Goal: Navigation & Orientation: Find specific page/section

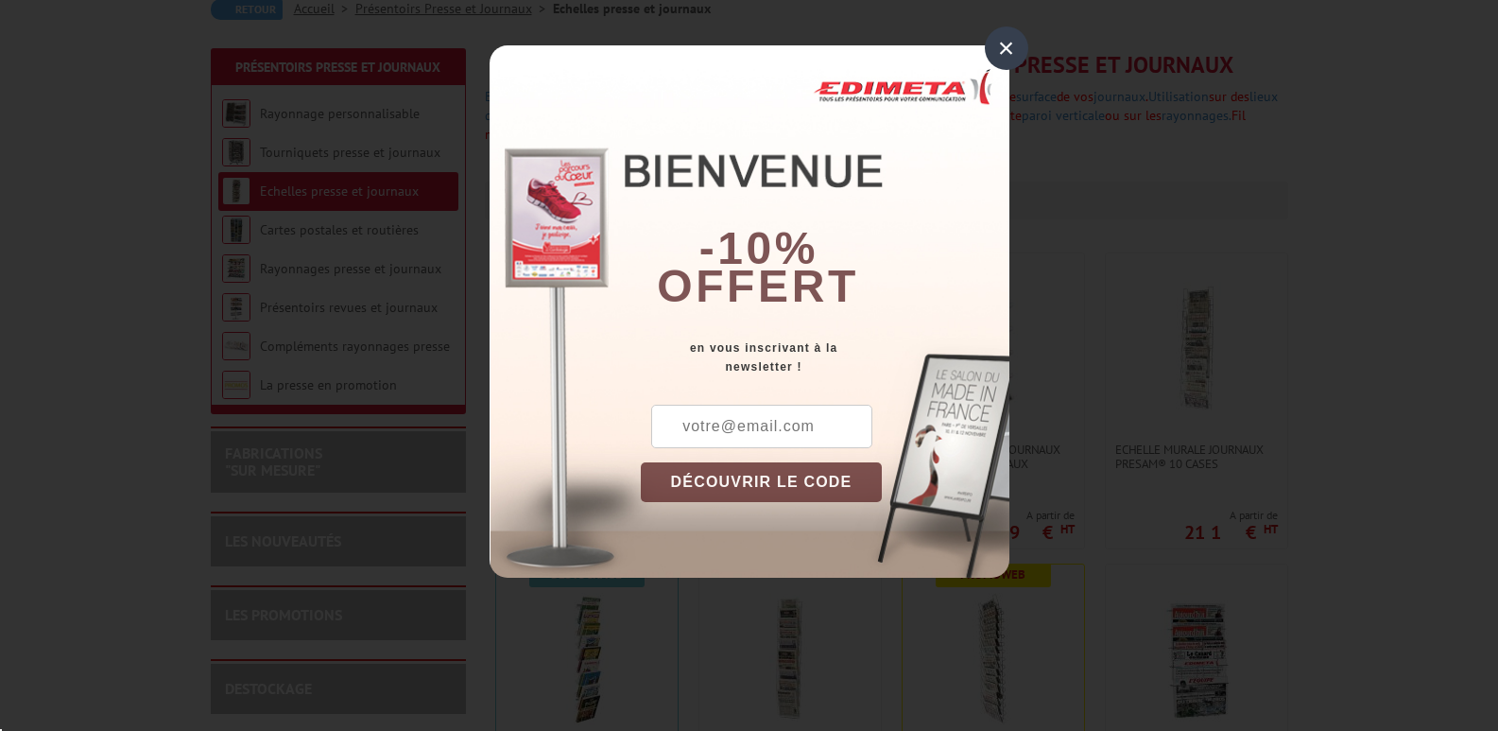
scroll to position [203, 0]
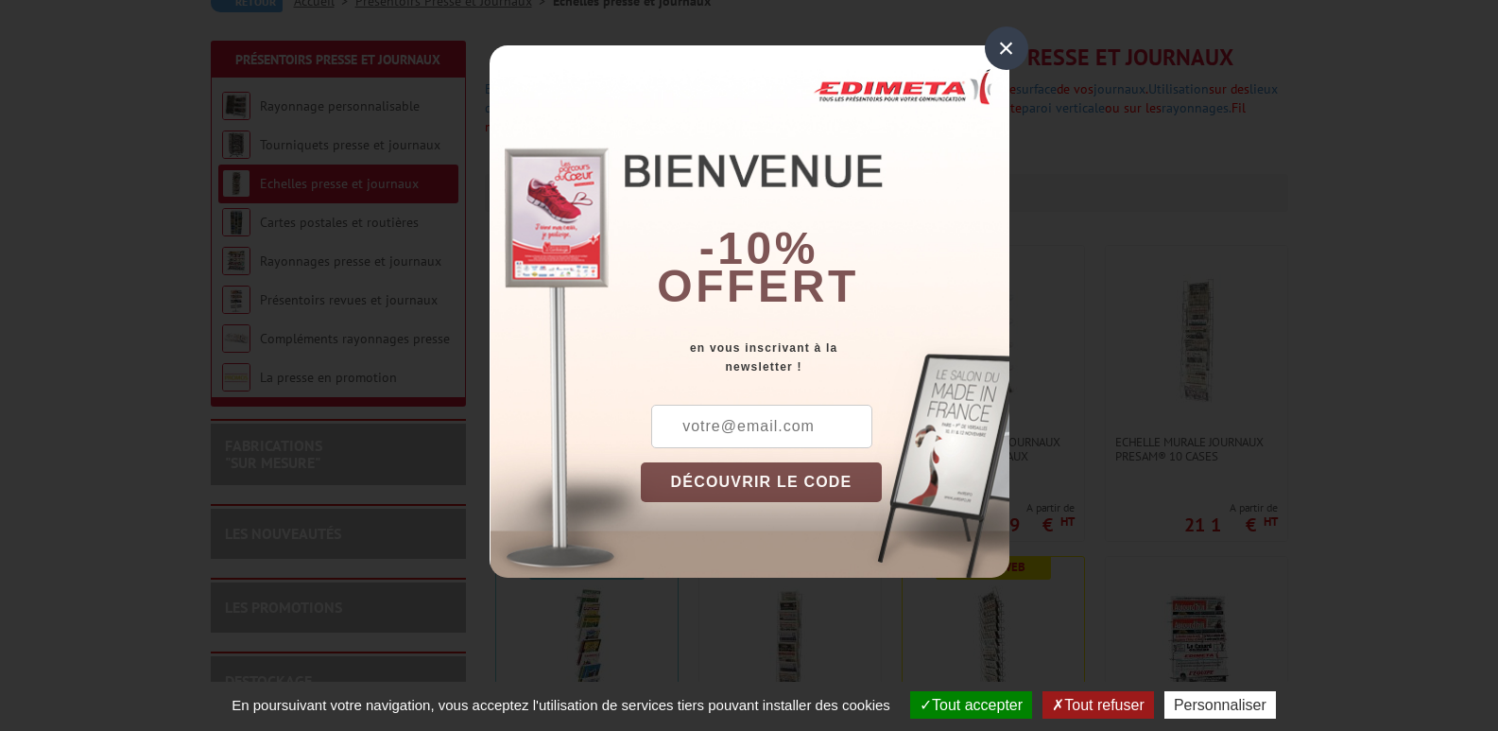
click at [1008, 54] on div "×" at bounding box center [1006, 47] width 43 height 43
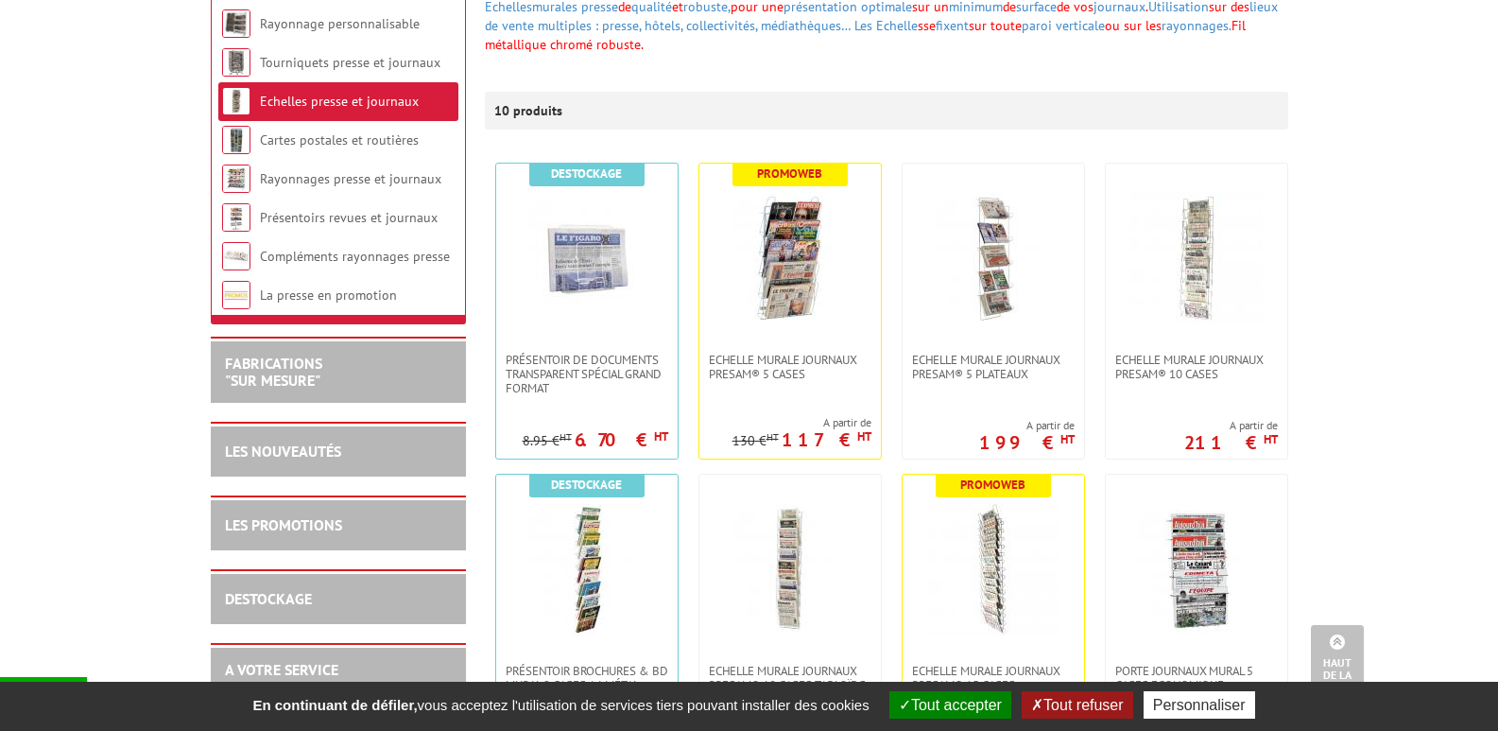
scroll to position [0, 0]
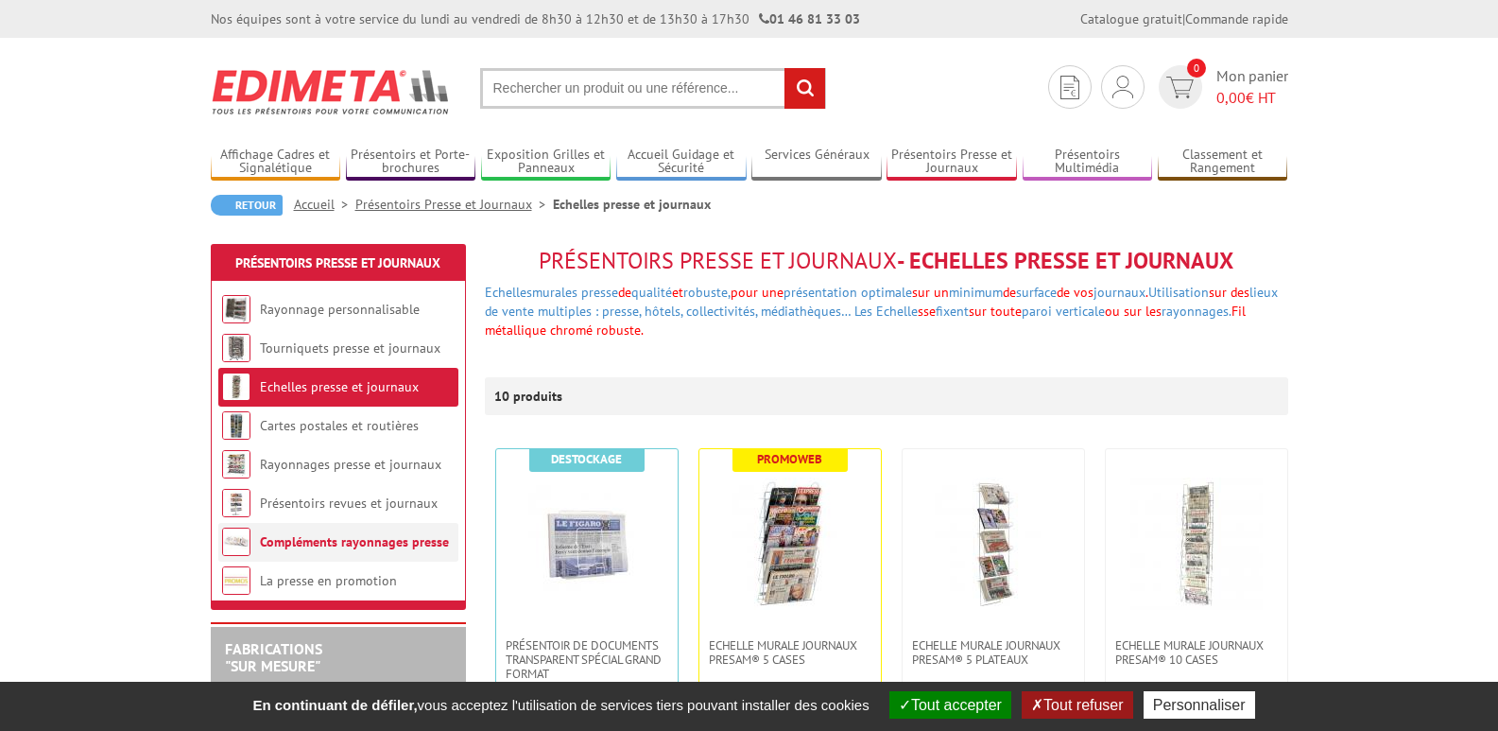
click at [290, 542] on link "Compléments rayonnages presse" at bounding box center [354, 541] width 189 height 17
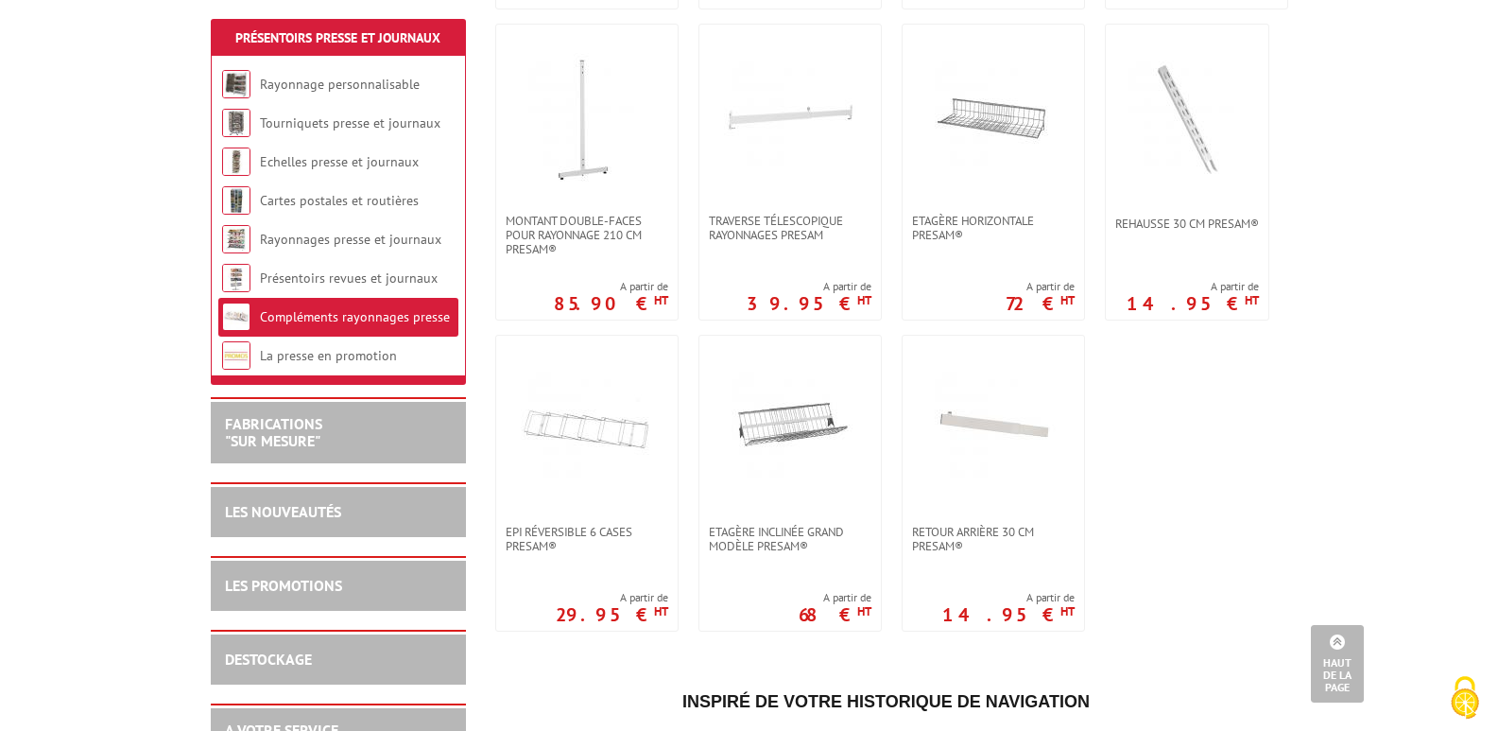
scroll to position [1337, 0]
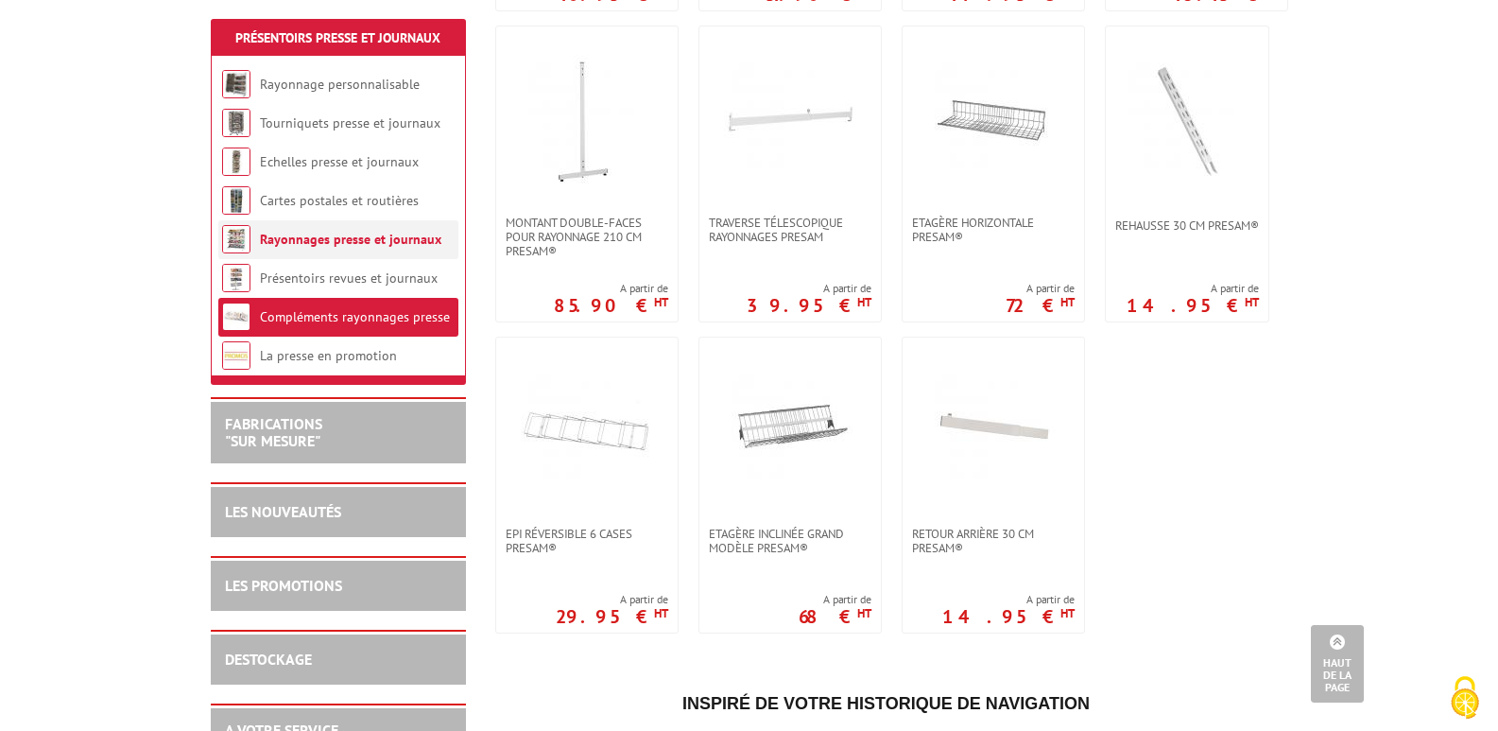
click at [313, 234] on link "Rayonnages presse et journaux" at bounding box center [350, 239] width 181 height 17
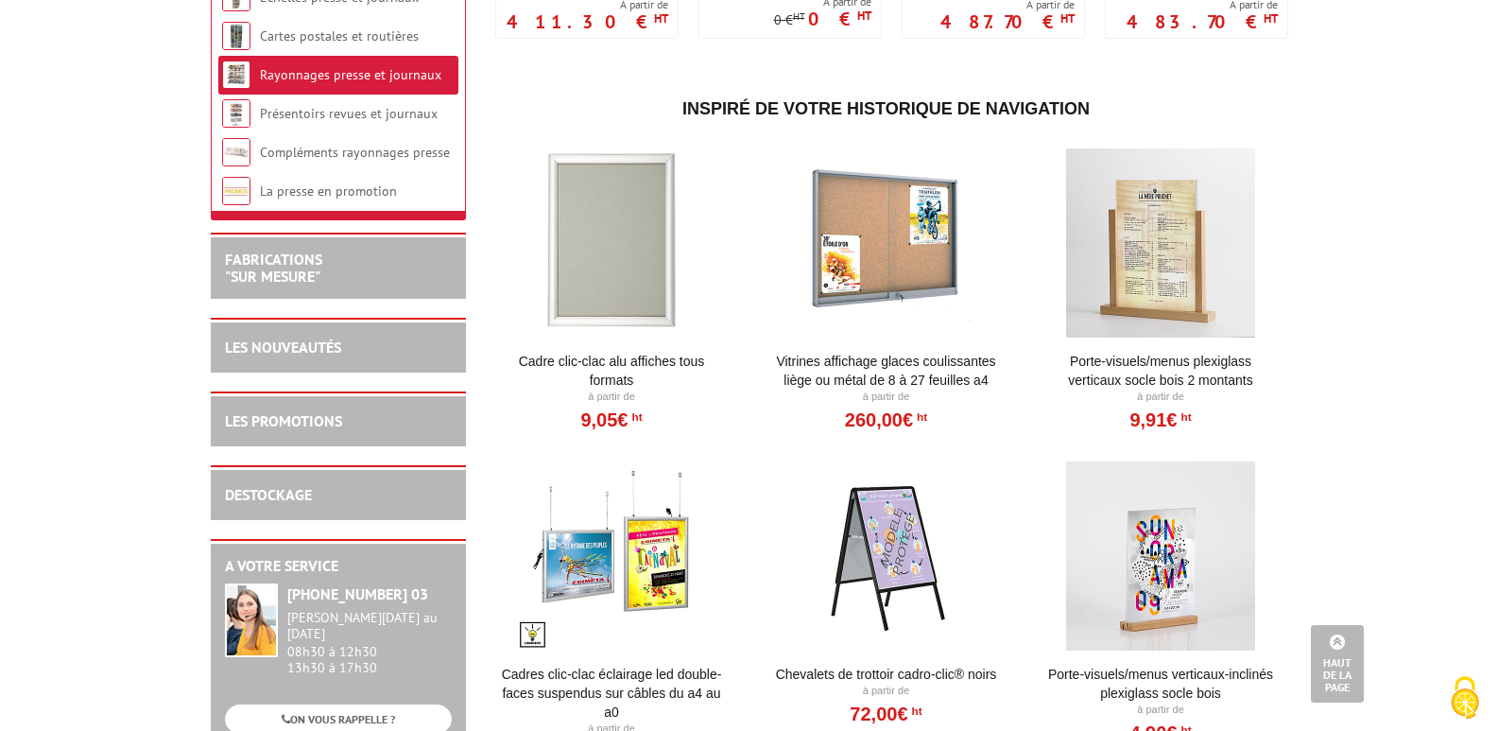
scroll to position [1396, 0]
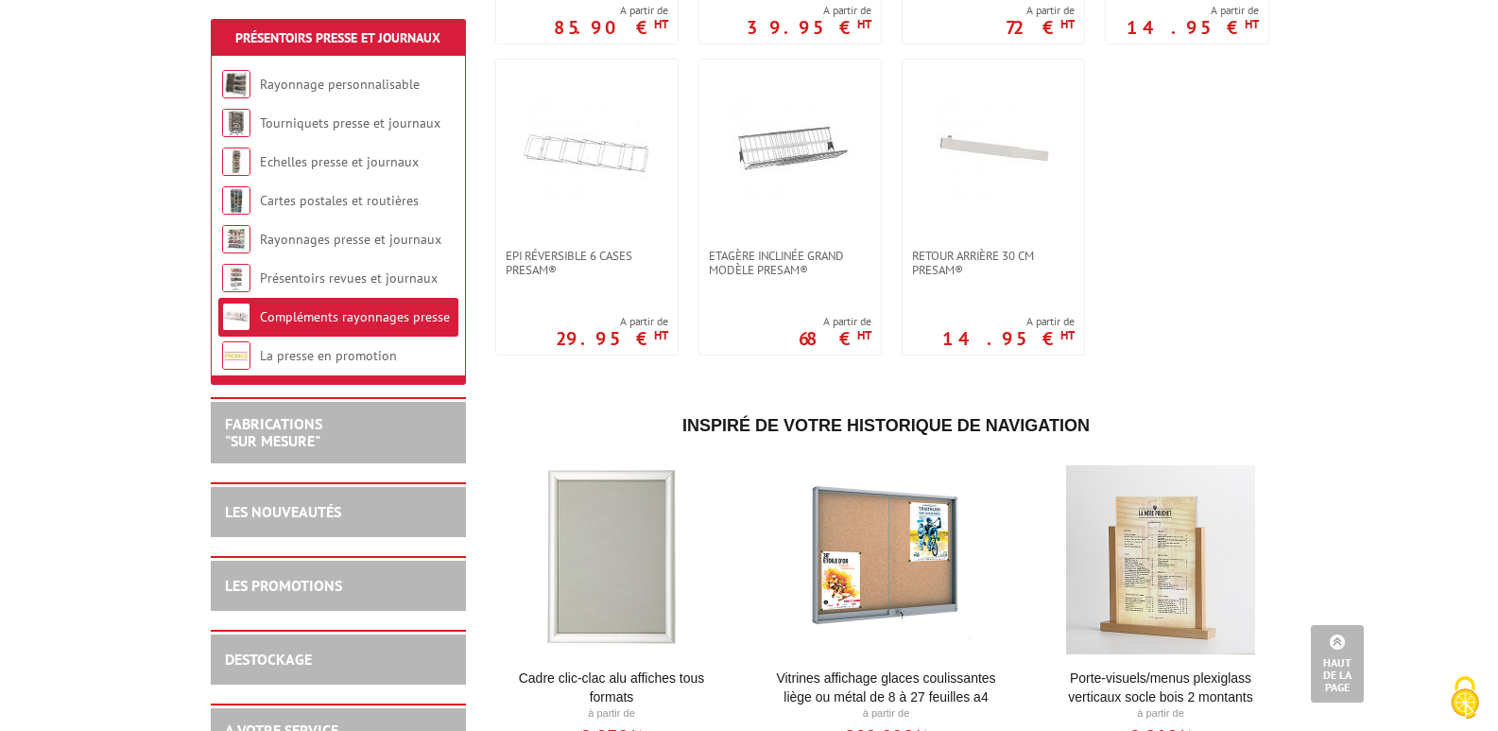
scroll to position [1621, 0]
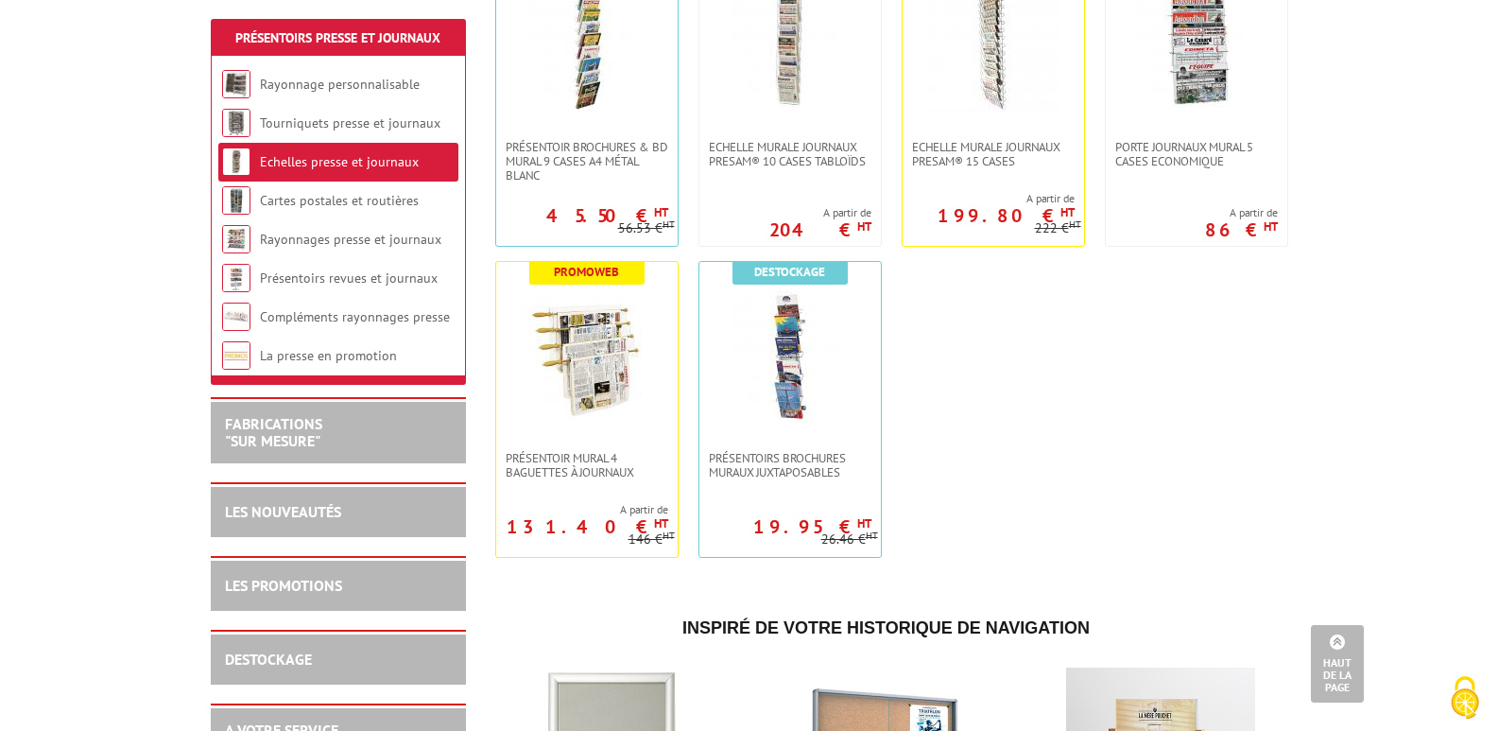
scroll to position [808, 0]
click at [367, 124] on link "Tourniquets presse et journaux" at bounding box center [350, 122] width 181 height 17
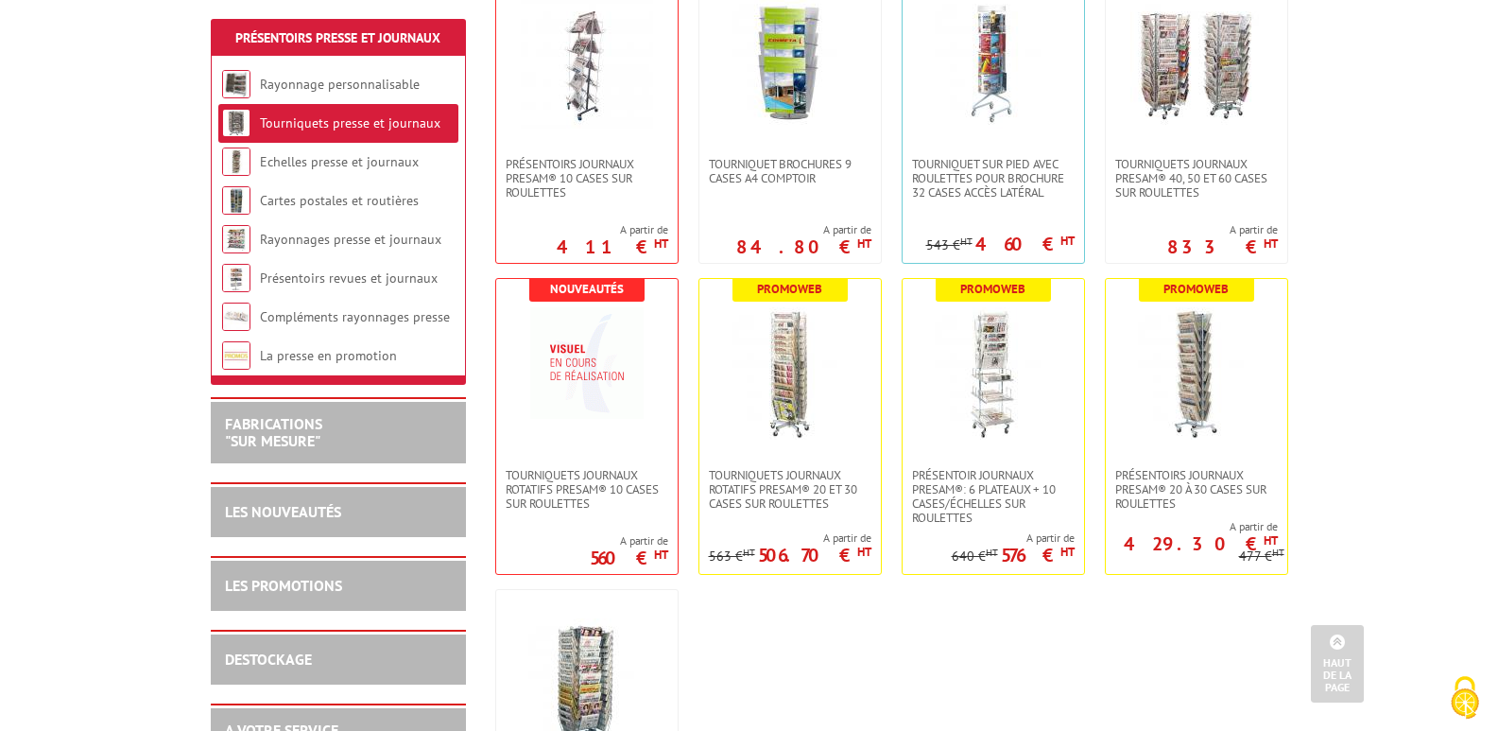
scroll to position [436, 0]
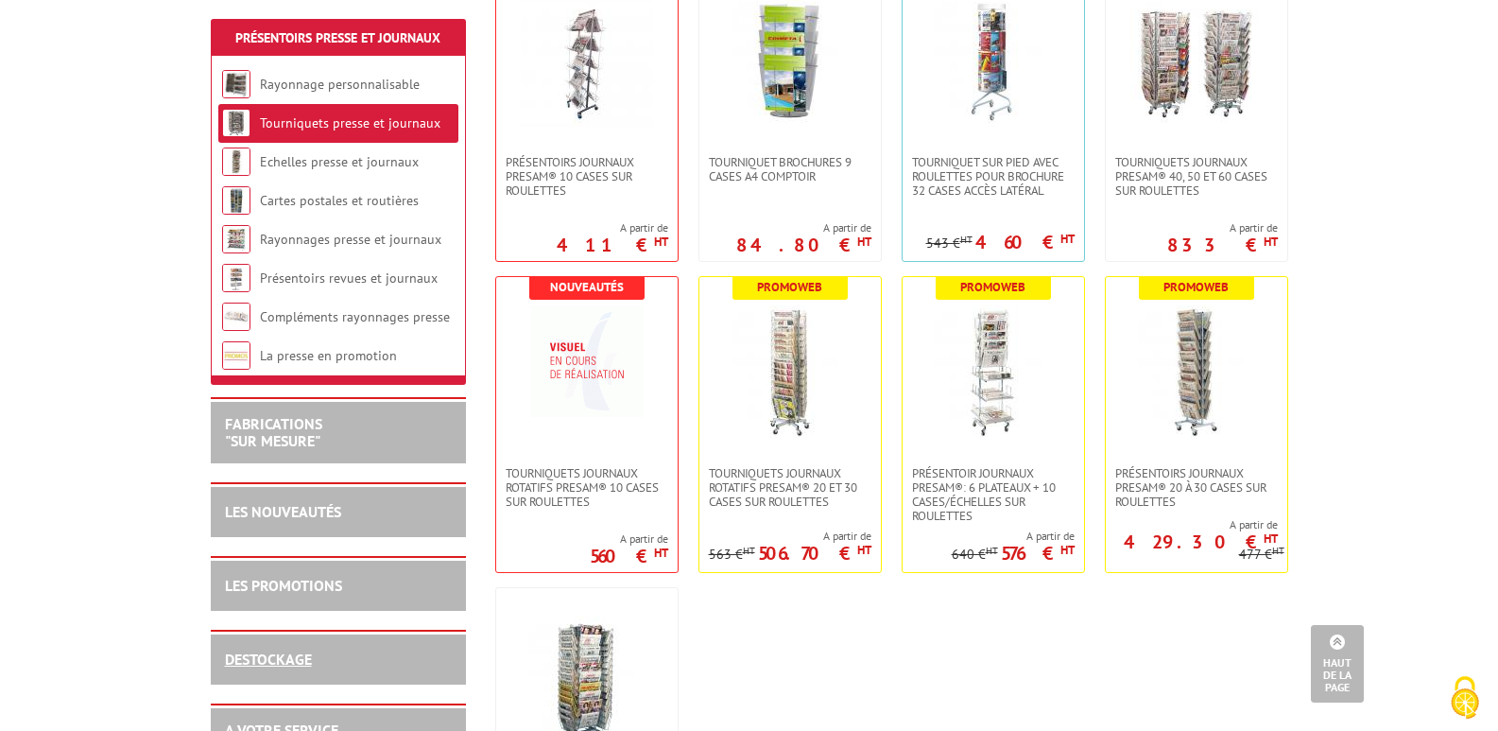
click at [285, 657] on link "DESTOCKAGE" at bounding box center [268, 658] width 87 height 19
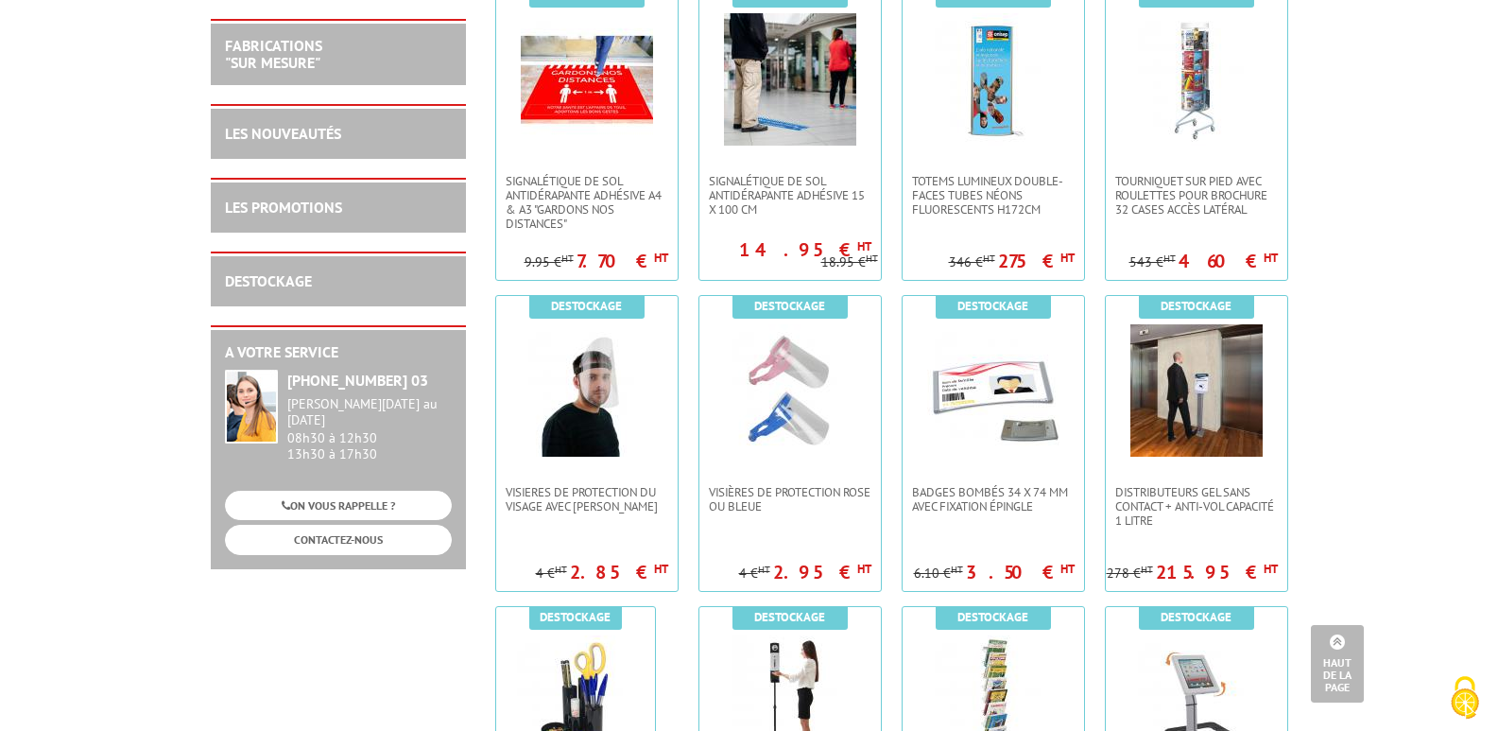
scroll to position [1632, 0]
